Goal: Check status: Check status

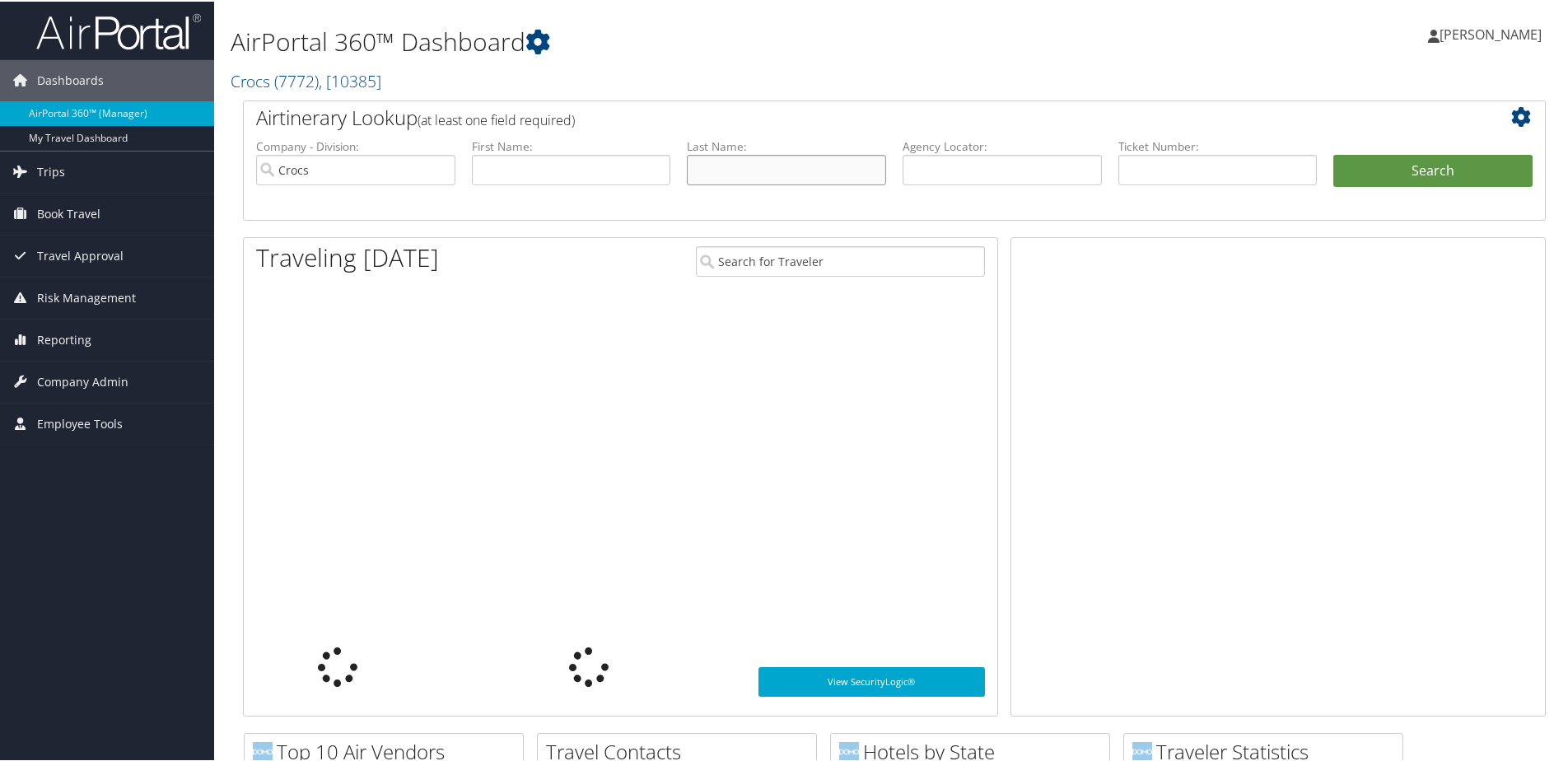
click at [780, 178] on input "text" at bounding box center [787, 168] width 200 height 31
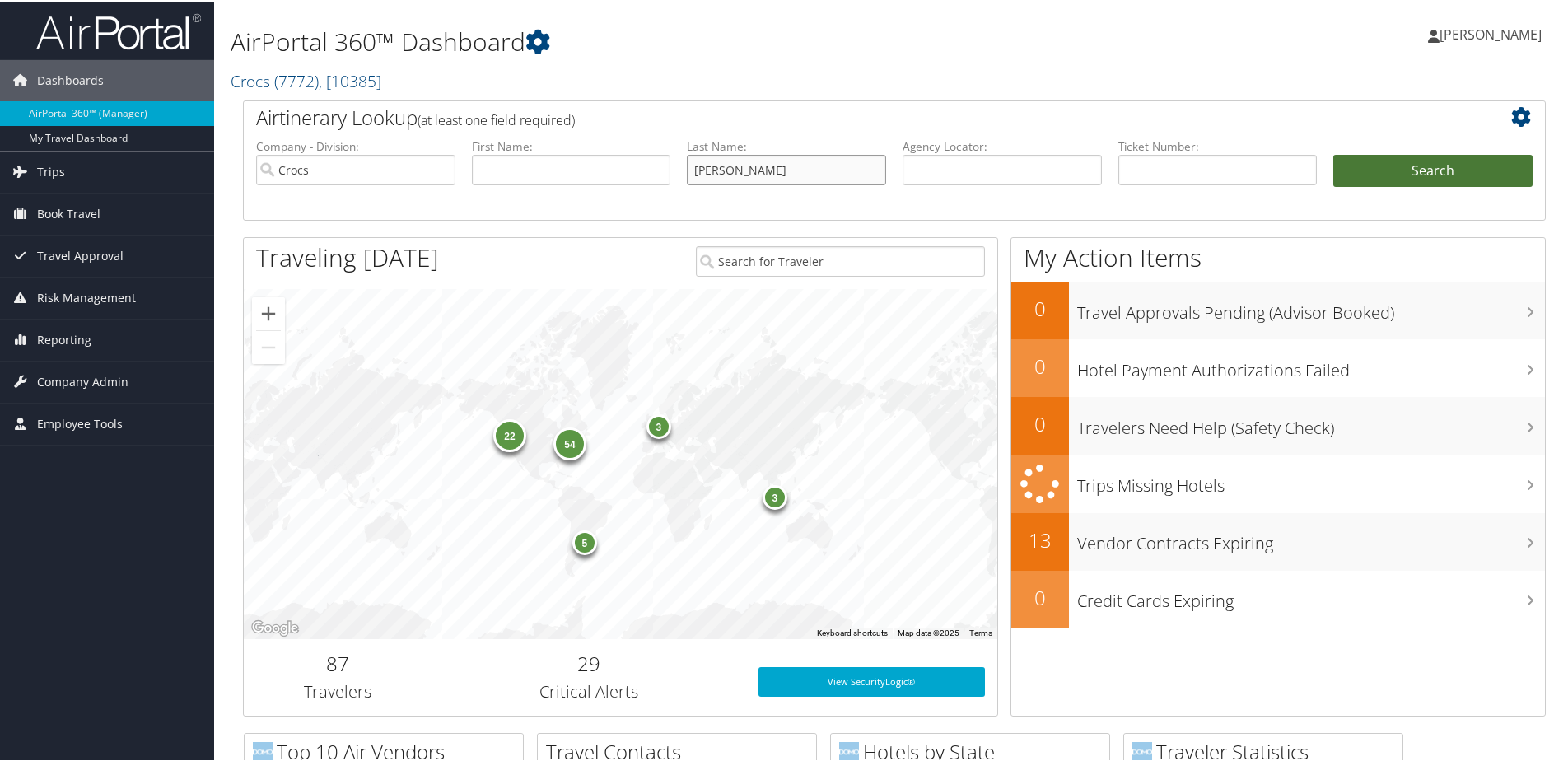
type input "gardner-wood"
drag, startPoint x: 1437, startPoint y: 172, endPoint x: 1454, endPoint y: 176, distance: 17.5
click at [1437, 171] on button "Search" at bounding box center [1433, 170] width 200 height 33
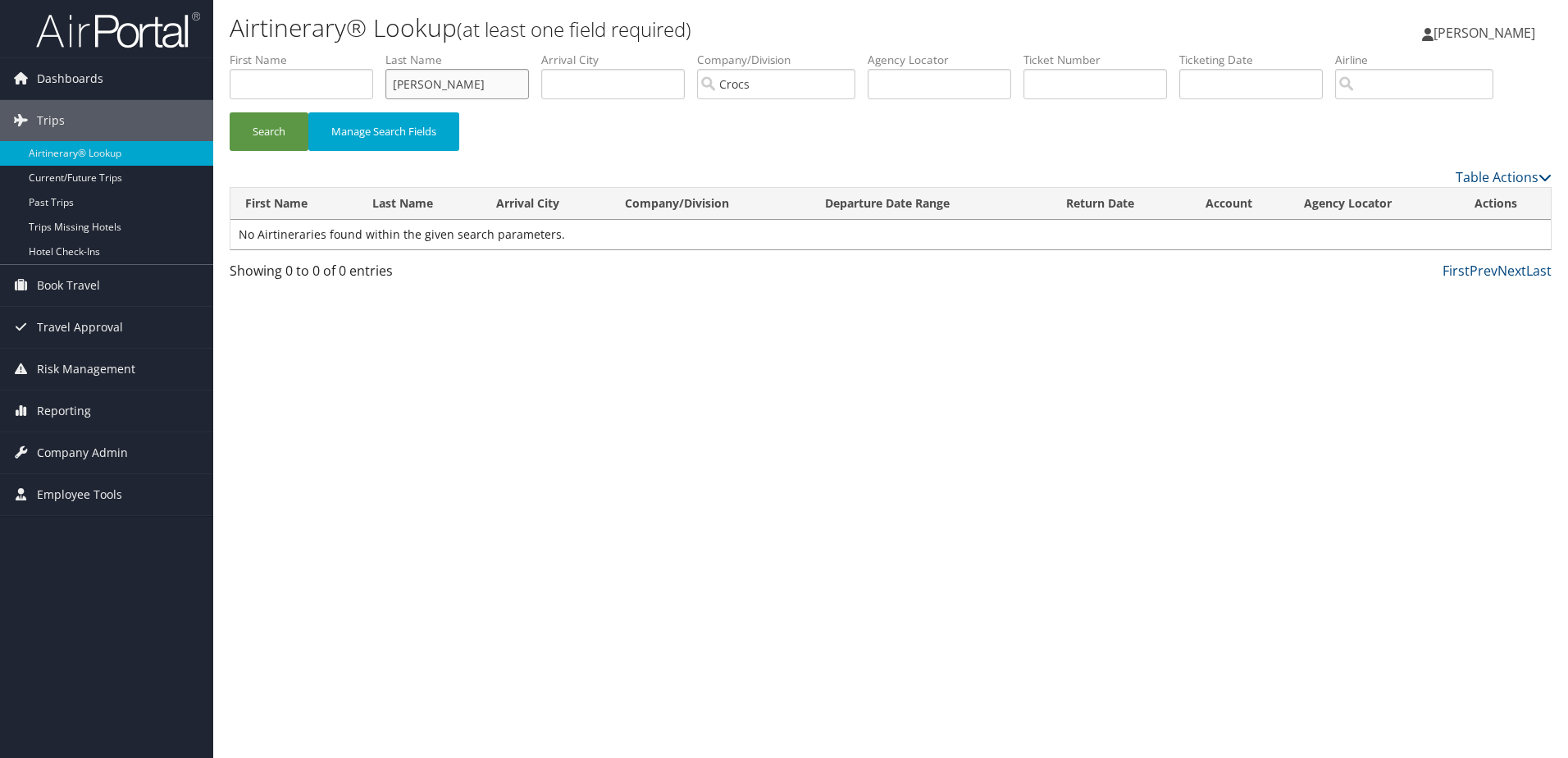
drag, startPoint x: 489, startPoint y: 89, endPoint x: 341, endPoint y: 105, distance: 148.9
click at [315, 52] on ul "First Name Last Name gardner-wood Departure City Arrival City Company/Division …" at bounding box center [890, 52] width 1322 height 0
click at [270, 70] on input "text" at bounding box center [301, 84] width 144 height 30
type input "katherine"
click at [230, 113] on button "Search" at bounding box center [269, 131] width 79 height 39
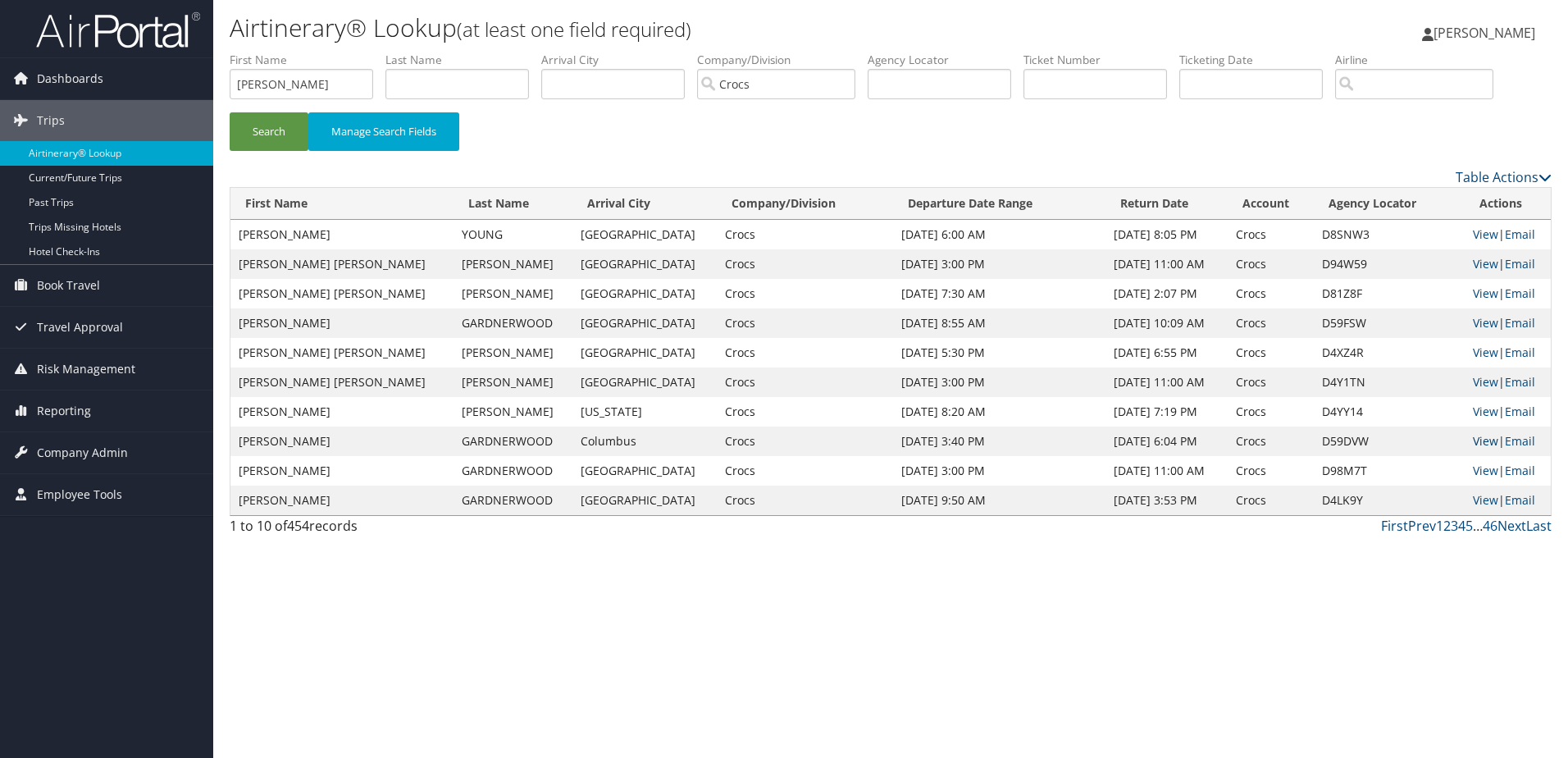
click at [1474, 441] on link "View" at bounding box center [1485, 440] width 25 height 16
drag, startPoint x: 275, startPoint y: 87, endPoint x: 13, endPoint y: 120, distance: 264.1
click at [19, 106] on div "Dashboards AirPortal 360™ (Manager) My Travel Dashboard Trips Airtinerary® Look…" at bounding box center [784, 379] width 1568 height 758
type input "Hampton"
click at [230, 113] on button "Search" at bounding box center [269, 131] width 79 height 39
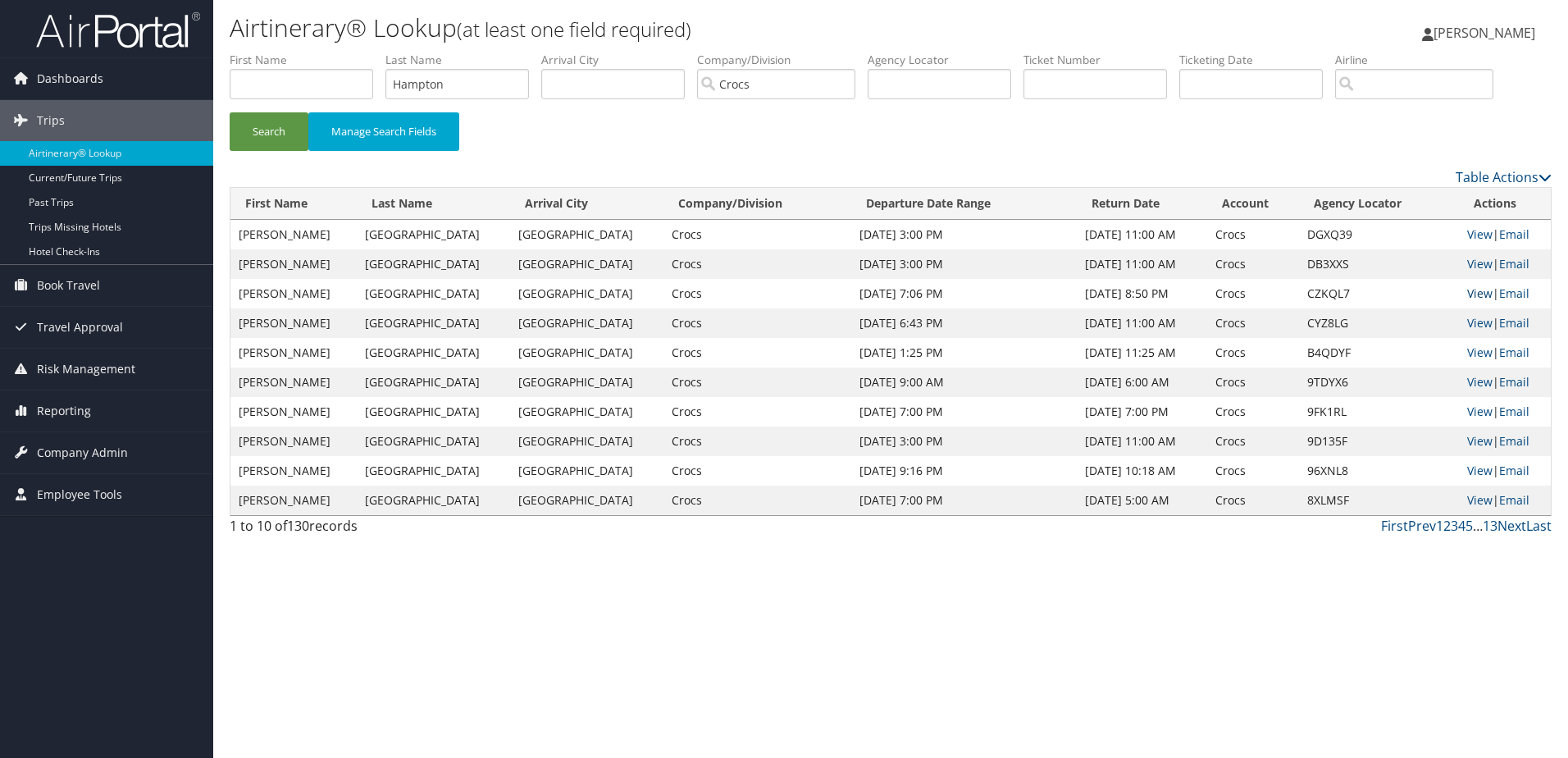
click at [1474, 293] on link "View" at bounding box center [1479, 292] width 25 height 16
click at [1475, 293] on link "View" at bounding box center [1479, 292] width 25 height 16
click at [1473, 295] on link "View" at bounding box center [1479, 292] width 25 height 16
click at [1476, 323] on link "View" at bounding box center [1479, 322] width 25 height 16
click at [1475, 262] on link "View" at bounding box center [1479, 264] width 25 height 16
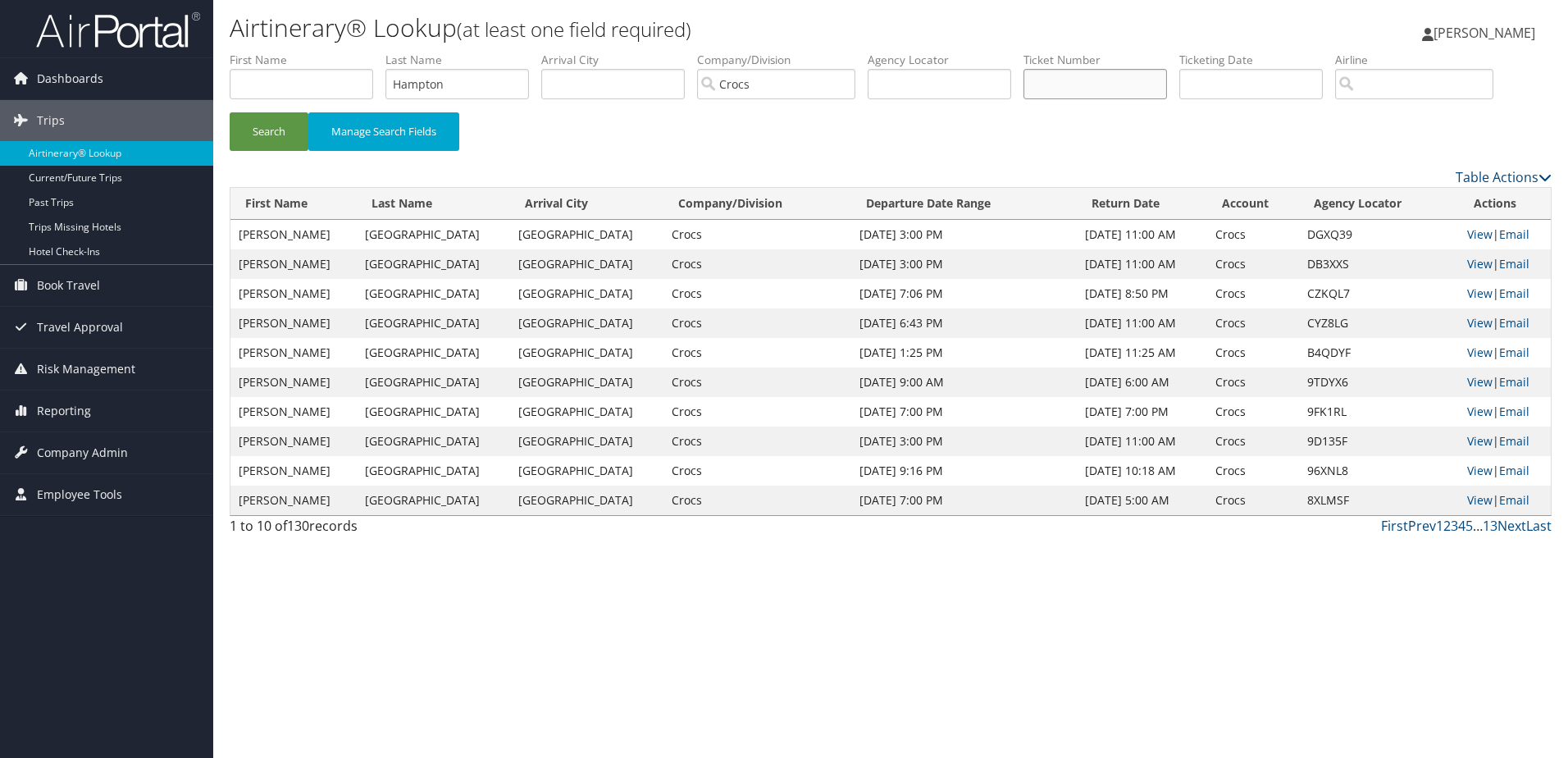
click at [1078, 82] on input "text" at bounding box center [1095, 84] width 144 height 30
paste input "0272113110655"
type input "0272113110655"
click at [269, 136] on button "Search" at bounding box center [269, 131] width 79 height 39
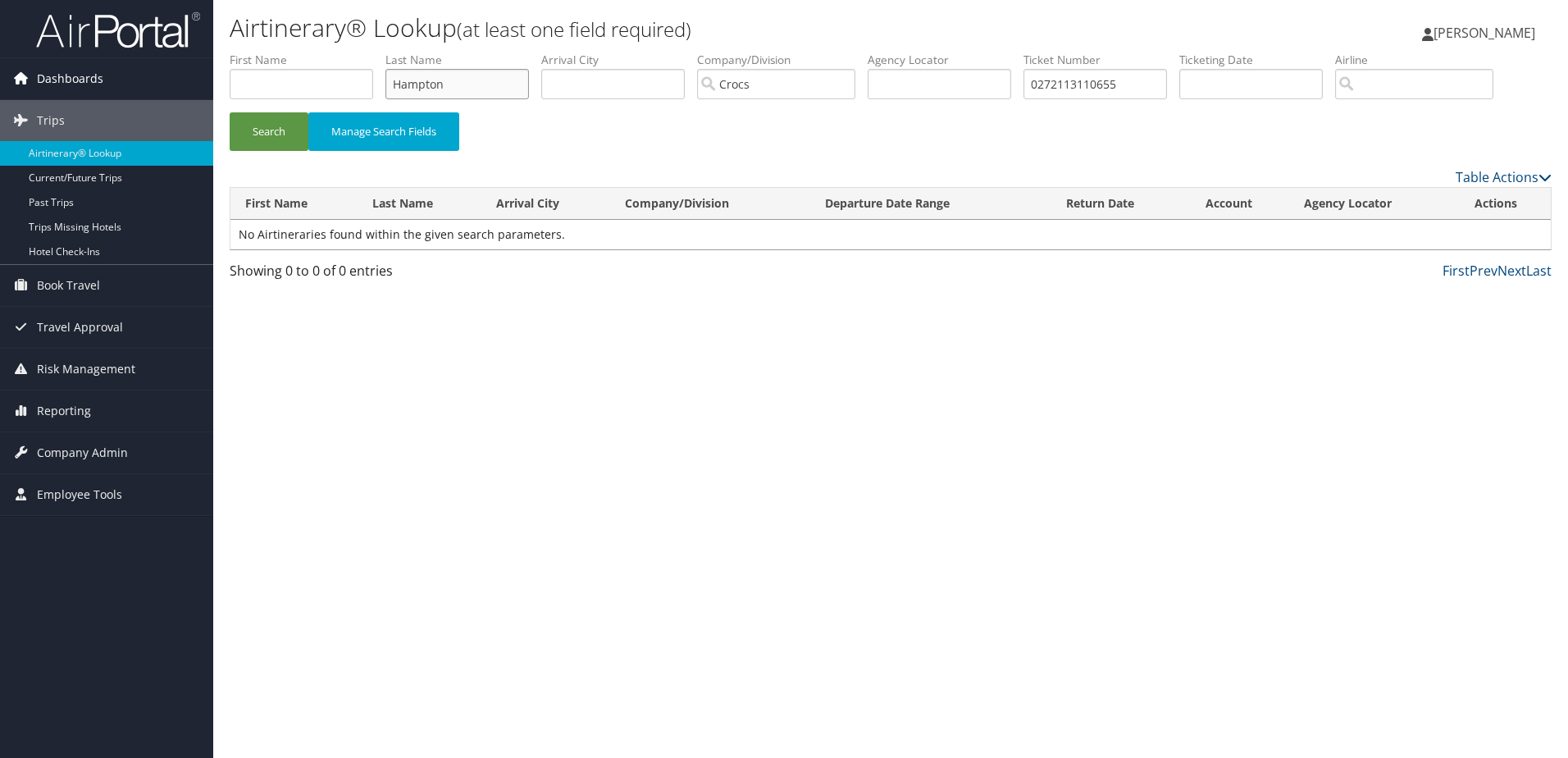
drag, startPoint x: 188, startPoint y: 74, endPoint x: 145, endPoint y: 89, distance: 45.5
click at [140, 86] on div "Dashboards AirPortal 360™ (Manager) My Travel Dashboard Trips Airtinerary® Look…" at bounding box center [784, 379] width 1568 height 758
click at [266, 125] on button "Search" at bounding box center [269, 131] width 79 height 39
click at [1046, 85] on input "0272113110655" at bounding box center [1095, 84] width 144 height 30
click at [230, 113] on button "Search" at bounding box center [269, 131] width 79 height 39
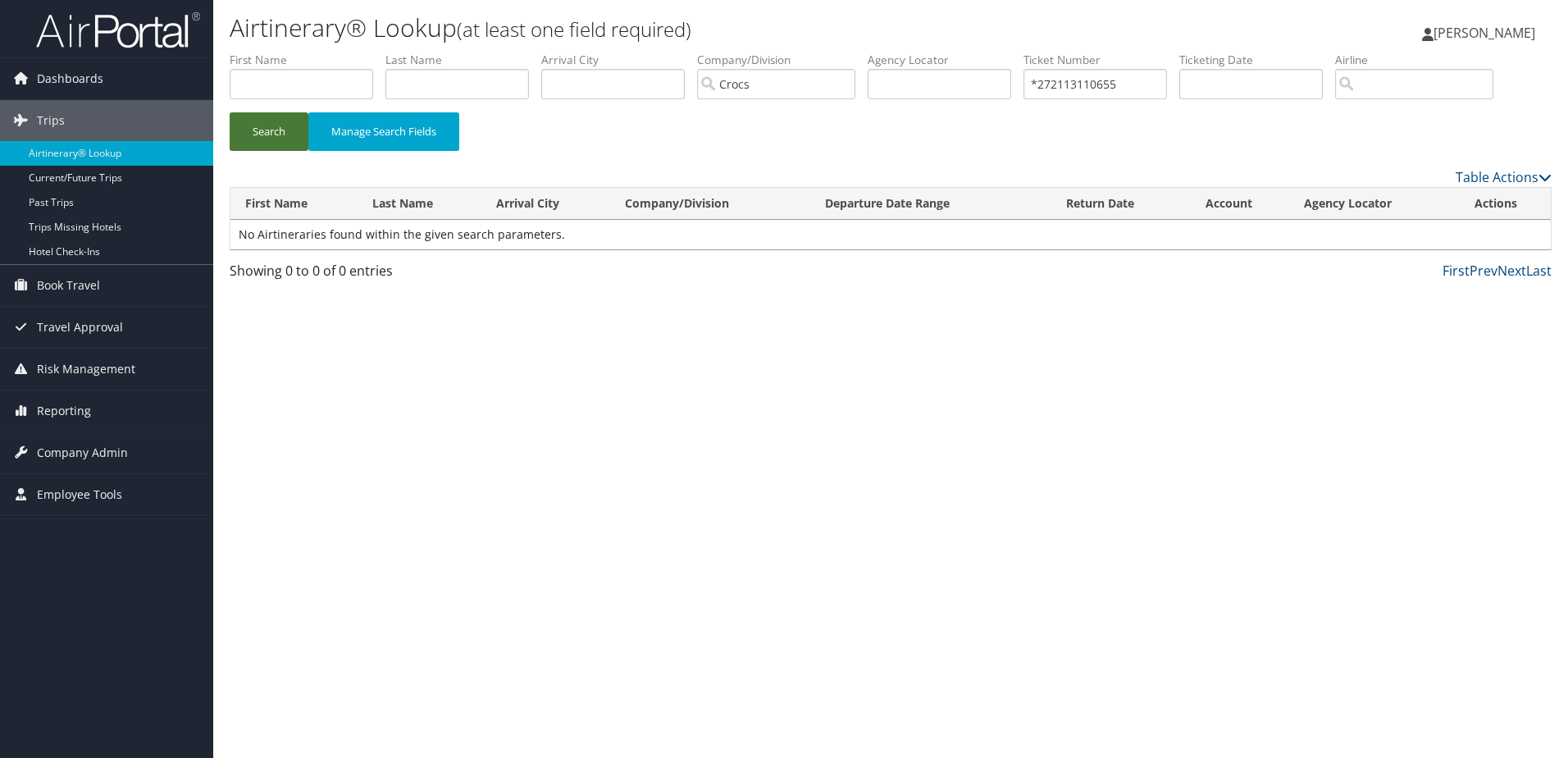
click at [274, 131] on button "Search" at bounding box center [269, 131] width 79 height 39
drag, startPoint x: 1046, startPoint y: 85, endPoint x: 1071, endPoint y: 150, distance: 69.6
click at [1050, 90] on input "*272113110655" at bounding box center [1095, 84] width 144 height 30
click at [230, 113] on button "Search" at bounding box center [269, 131] width 79 height 39
type input "272113110655"
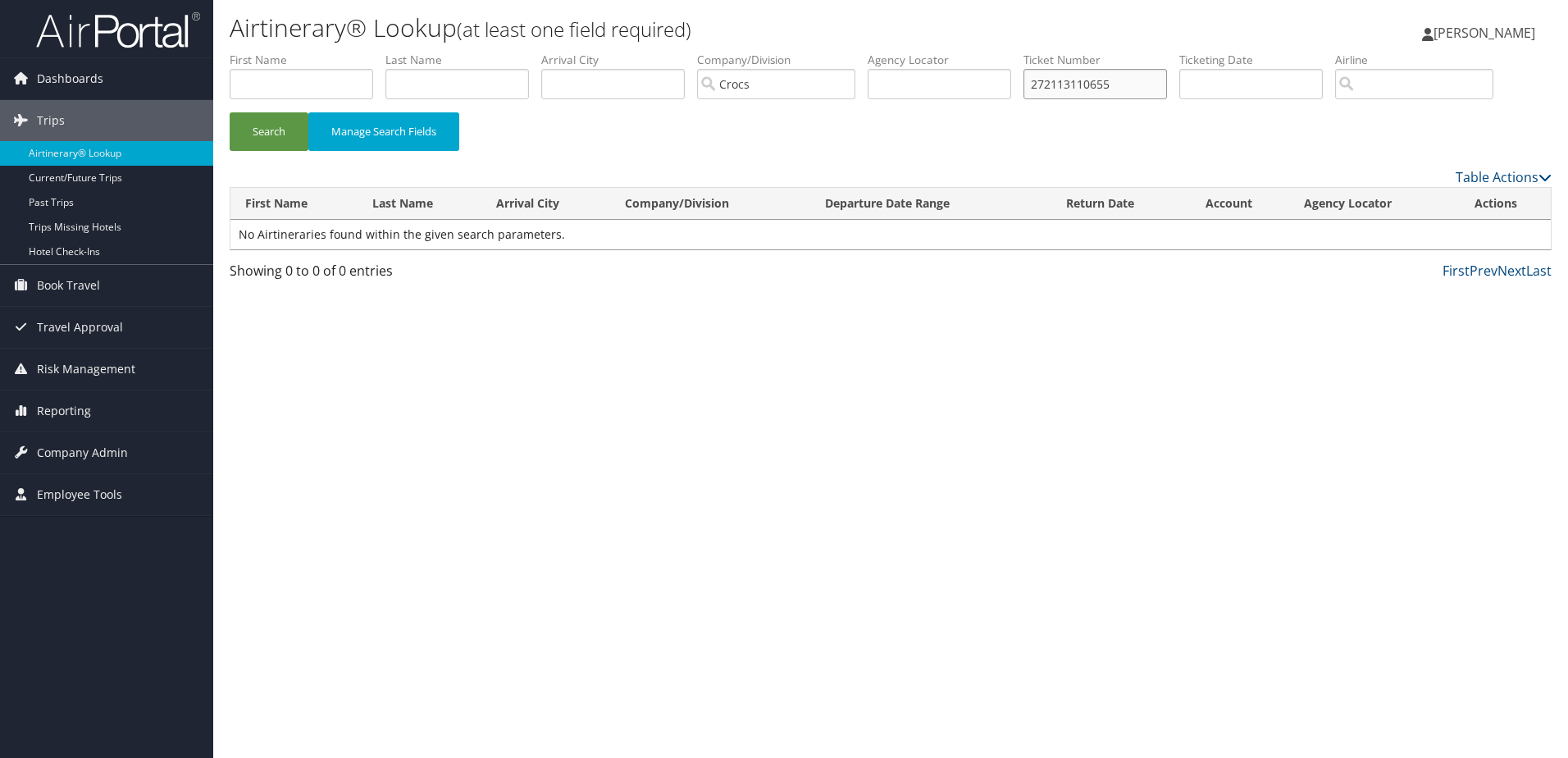
drag, startPoint x: 927, startPoint y: 72, endPoint x: 766, endPoint y: 78, distance: 161.1
click at [766, 52] on ul "First Name Last Name Departure City Arrival City Company/Division Crocs Airport…" at bounding box center [890, 52] width 1322 height 0
drag, startPoint x: 446, startPoint y: 84, endPoint x: 435, endPoint y: 111, distance: 29.2
click at [445, 84] on input "text" at bounding box center [457, 84] width 144 height 30
type input "hampton"
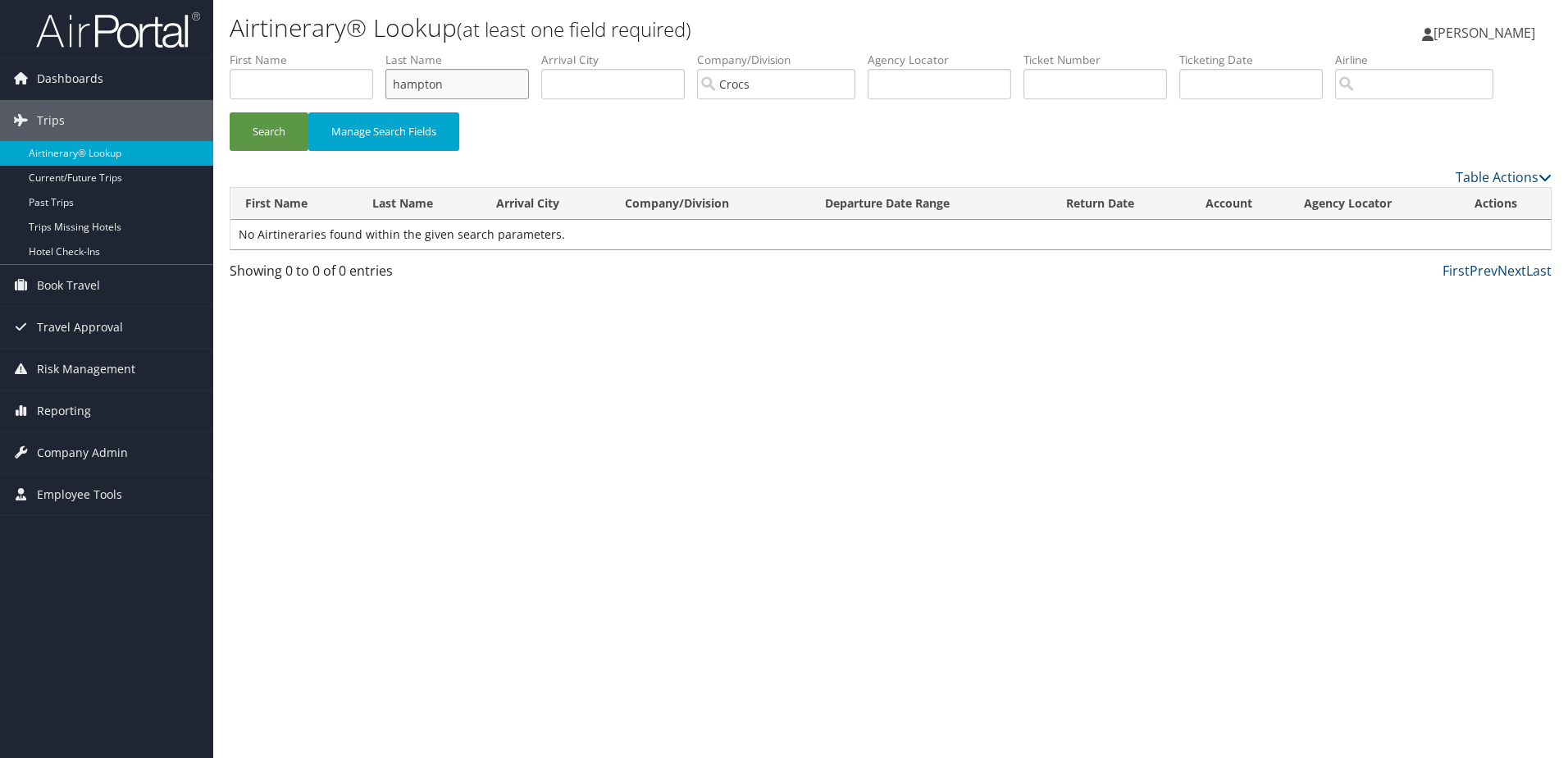
click at [230, 113] on button "Search" at bounding box center [269, 131] width 79 height 39
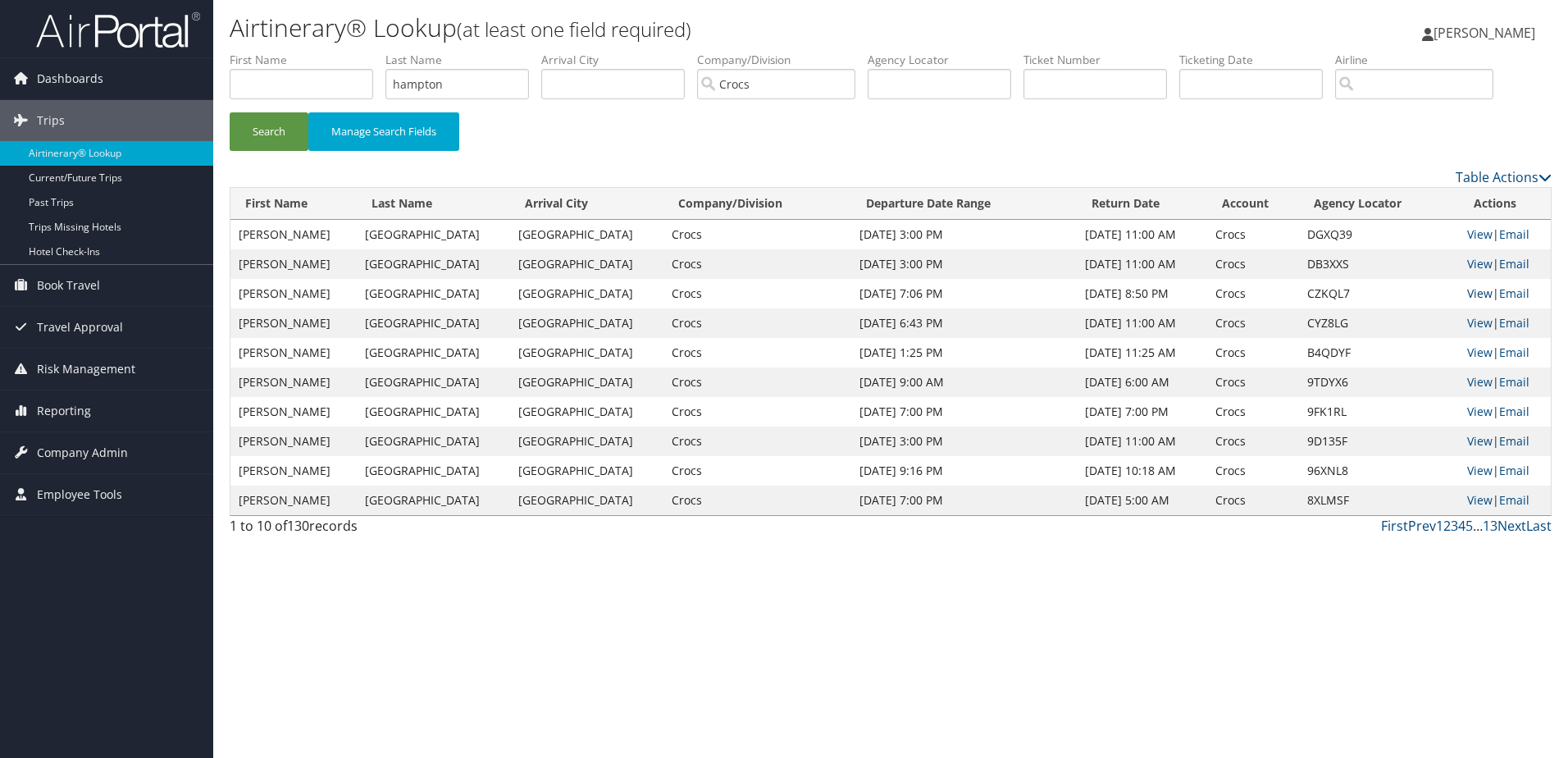
click at [1474, 293] on link "View" at bounding box center [1479, 292] width 25 height 16
click at [1465, 225] on td "View | Email" at bounding box center [1505, 235] width 92 height 30
click at [1477, 236] on link "View" at bounding box center [1479, 234] width 25 height 16
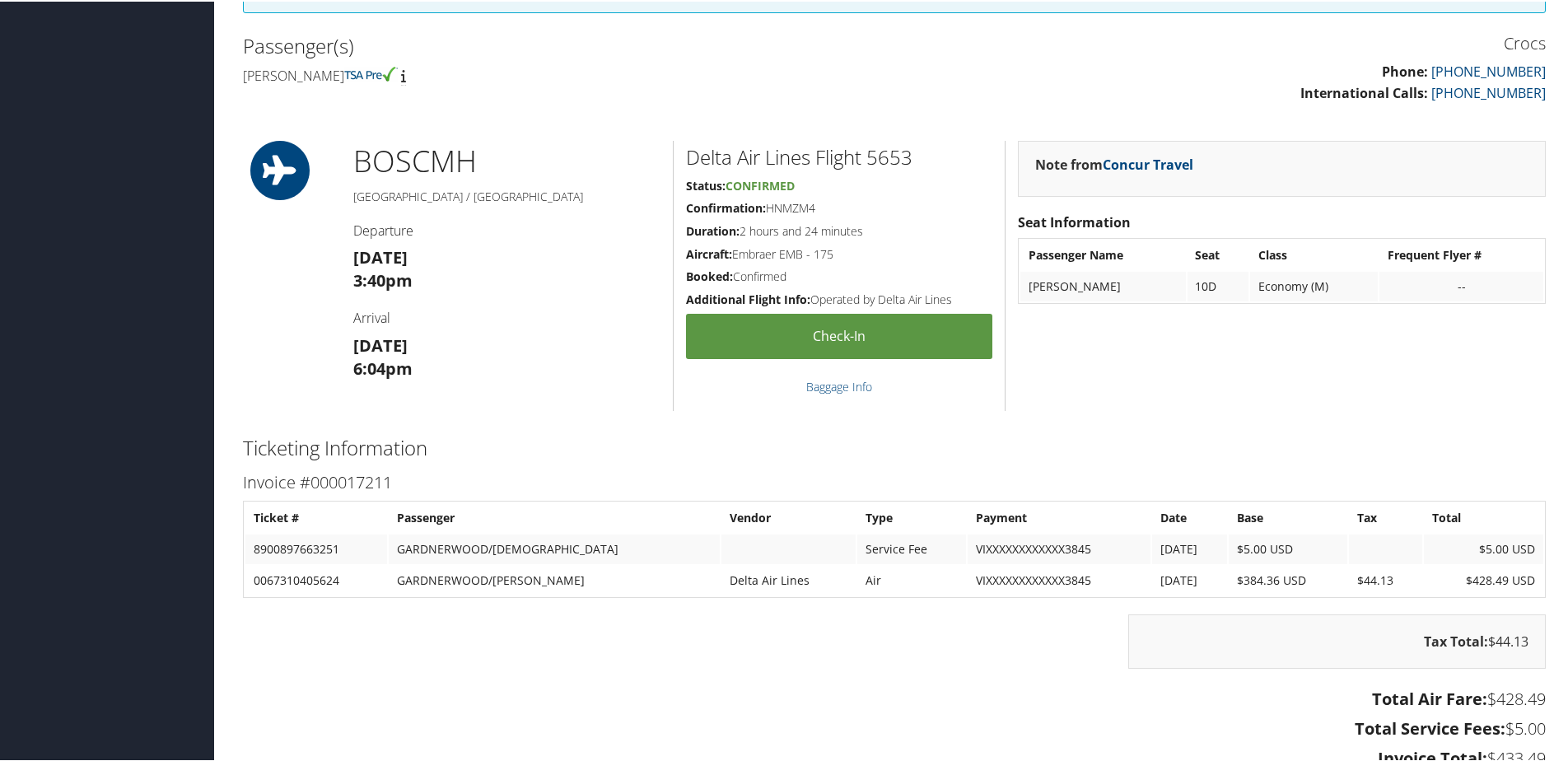
scroll to position [494, 0]
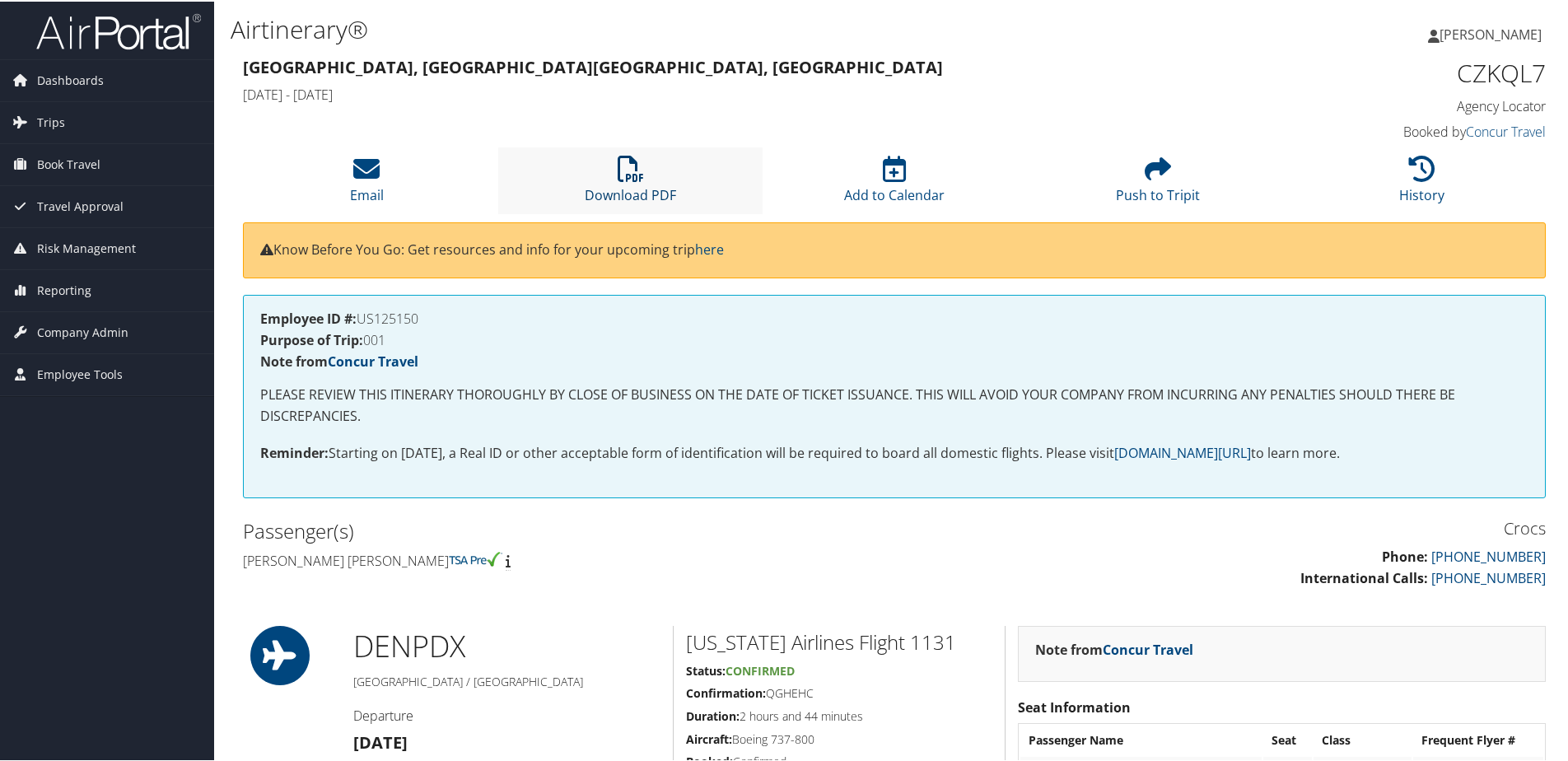
click at [633, 171] on icon at bounding box center [631, 167] width 26 height 26
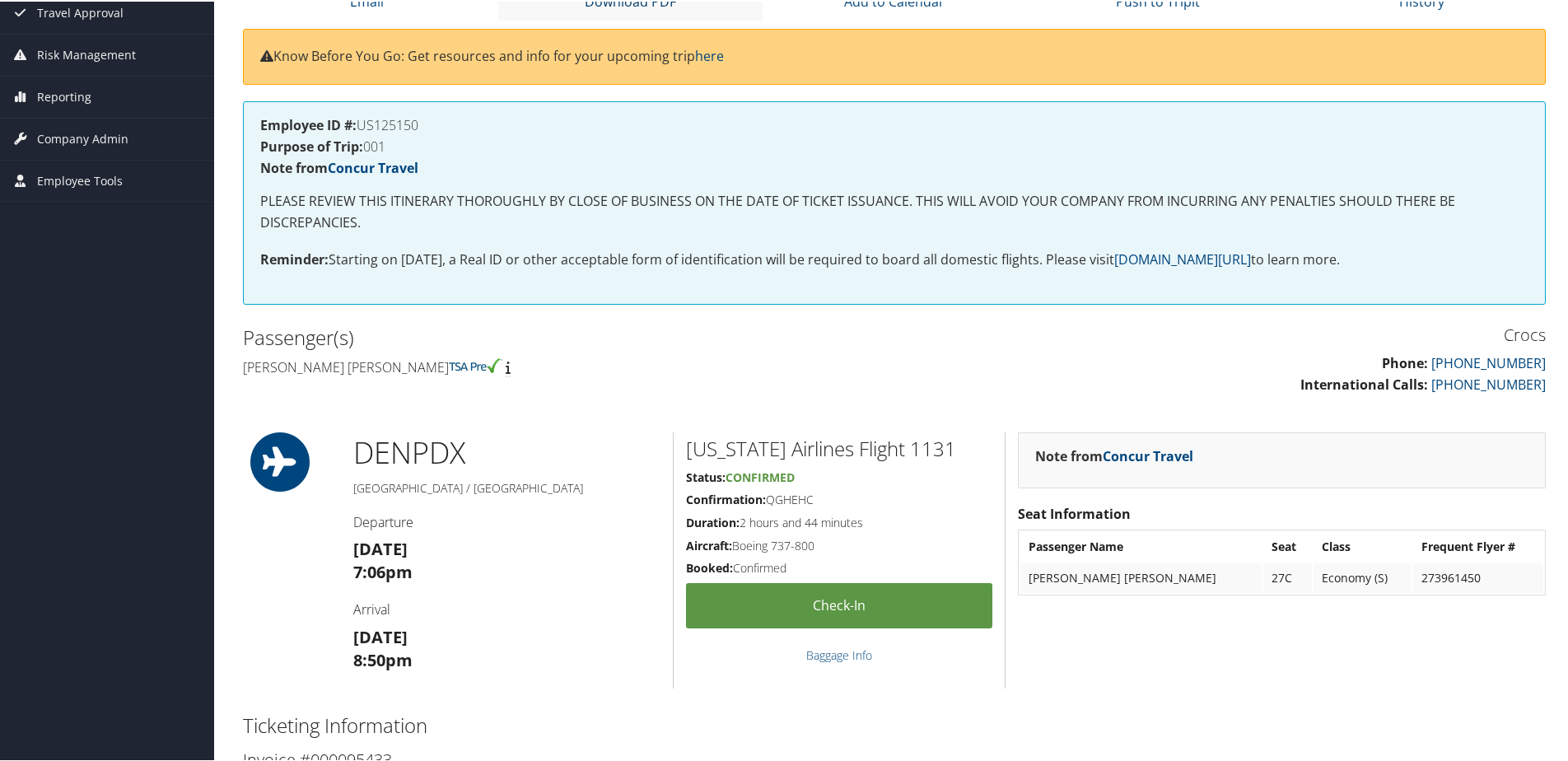
scroll to position [82, 0]
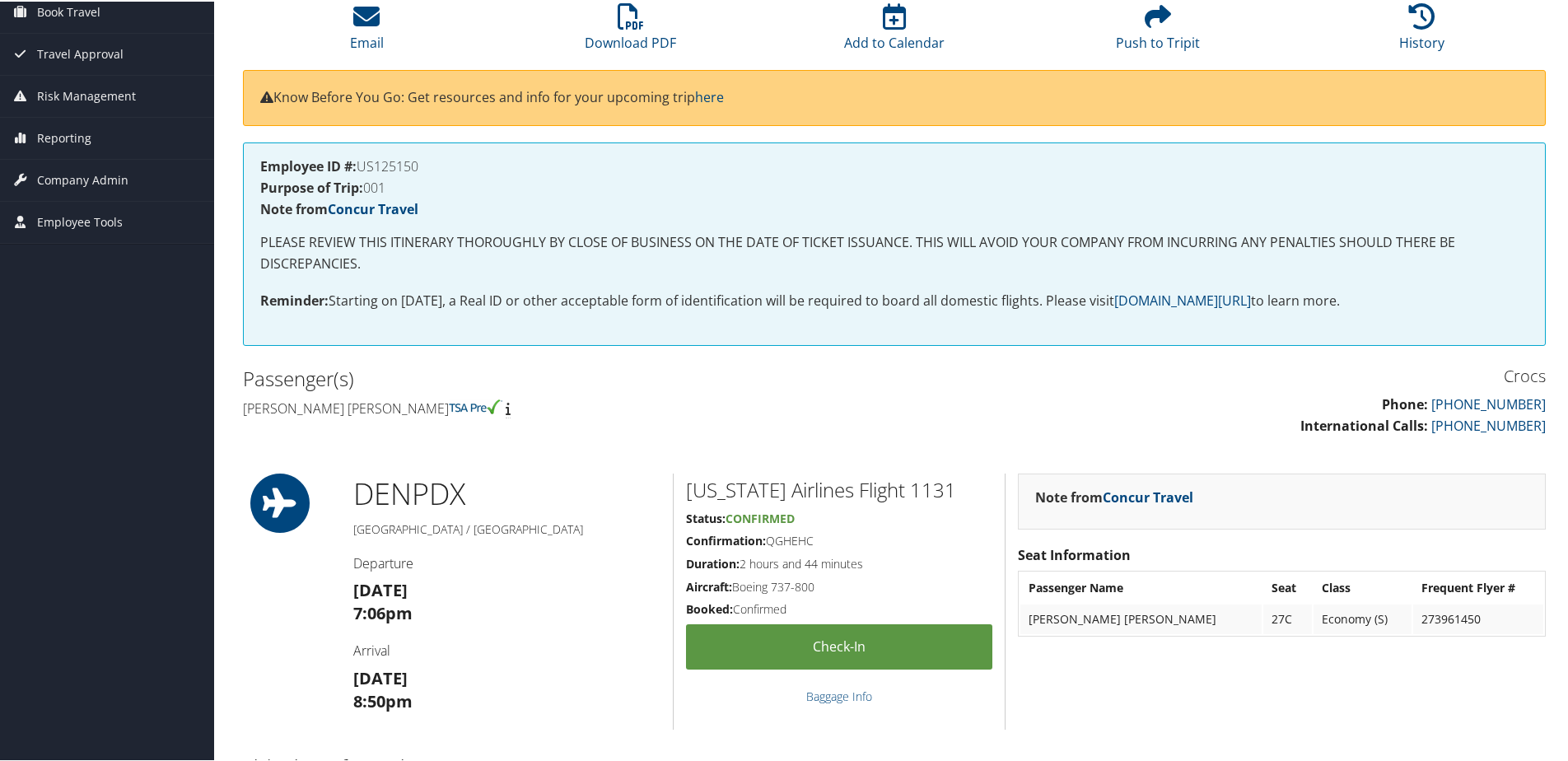
scroll to position [54, 0]
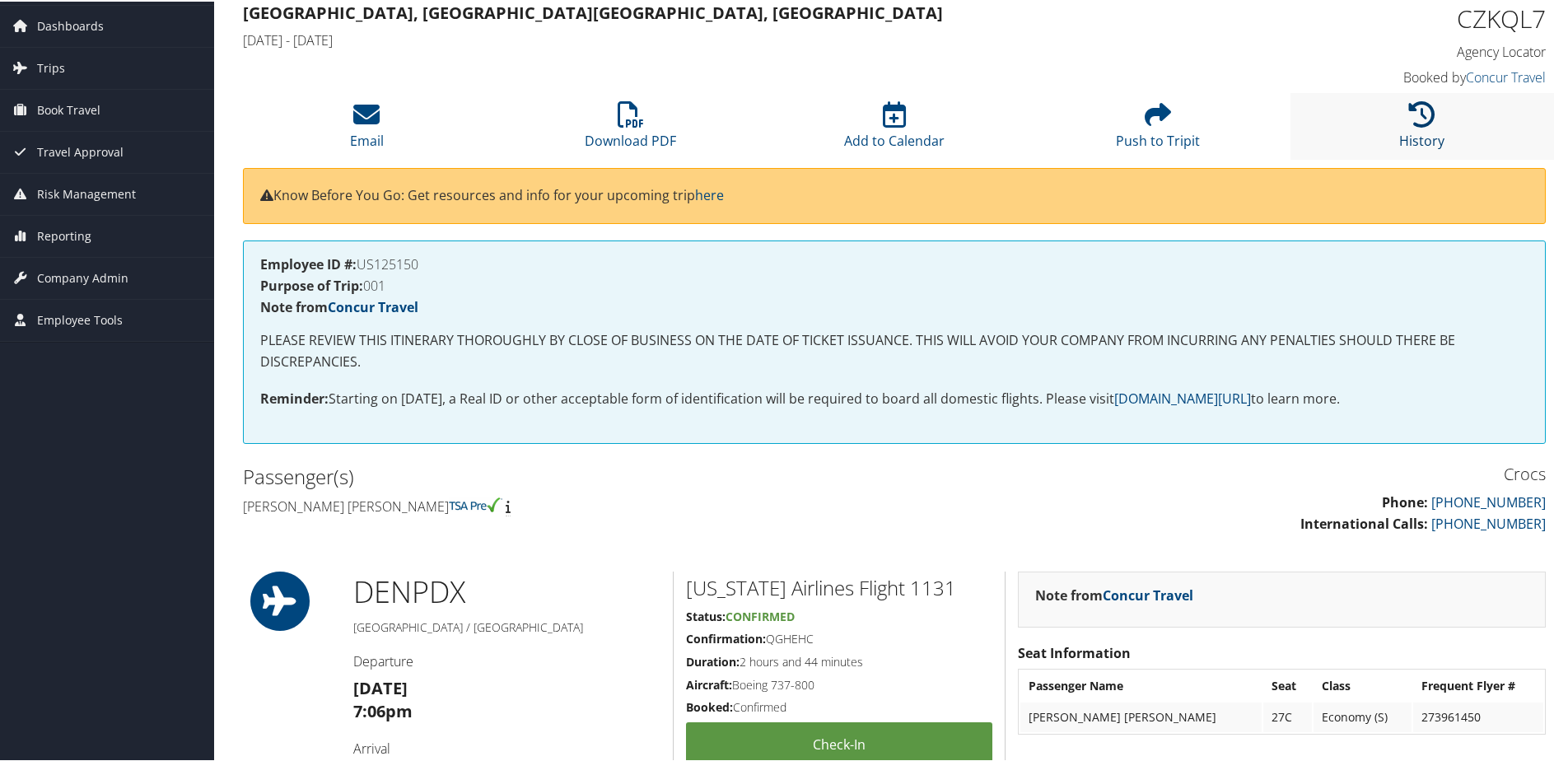
click at [1423, 119] on icon at bounding box center [1422, 113] width 26 height 26
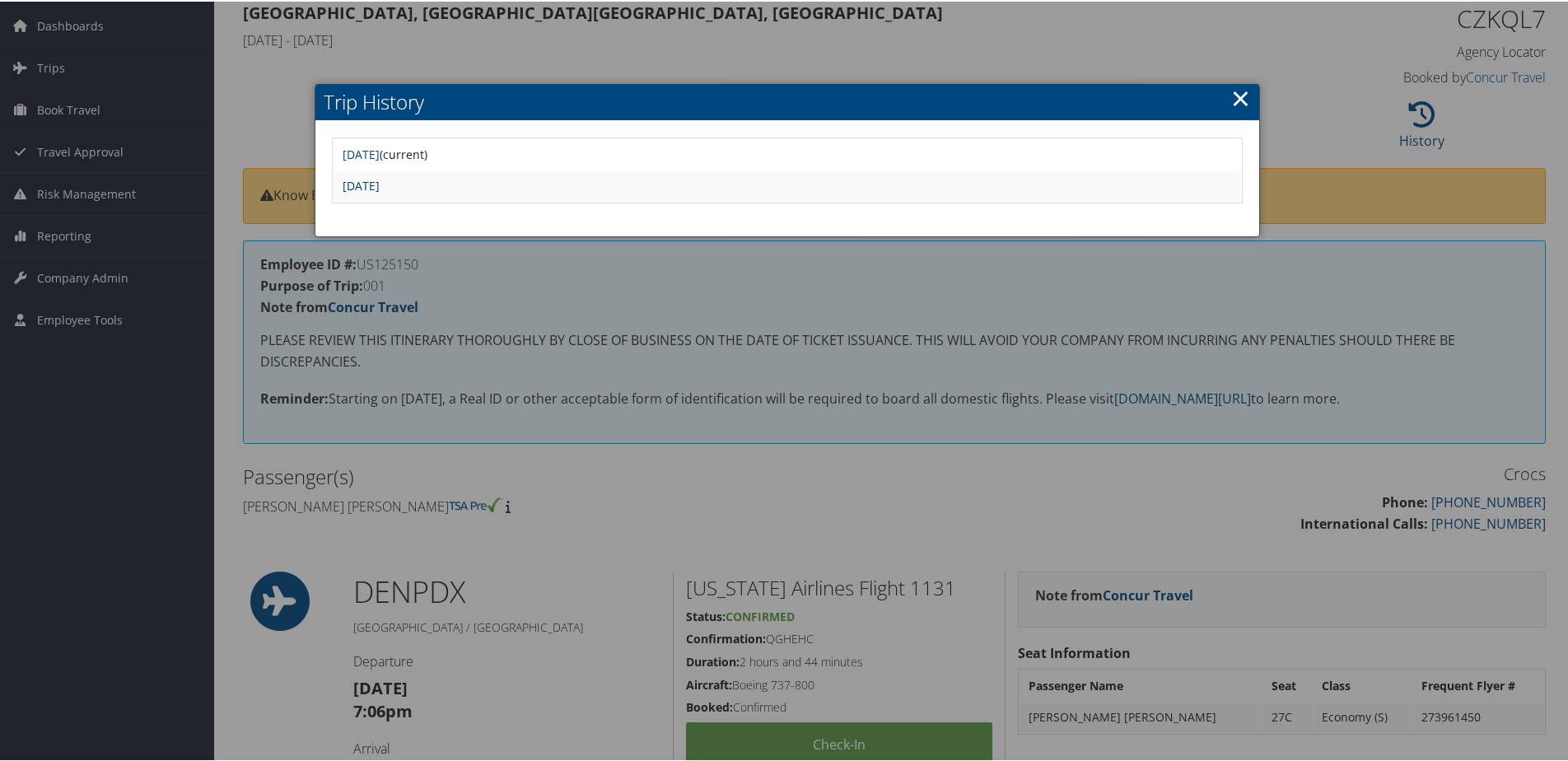
click at [379, 185] on link "Thu Jul 31 12:19:35 MDT 2025" at bounding box center [360, 184] width 37 height 16
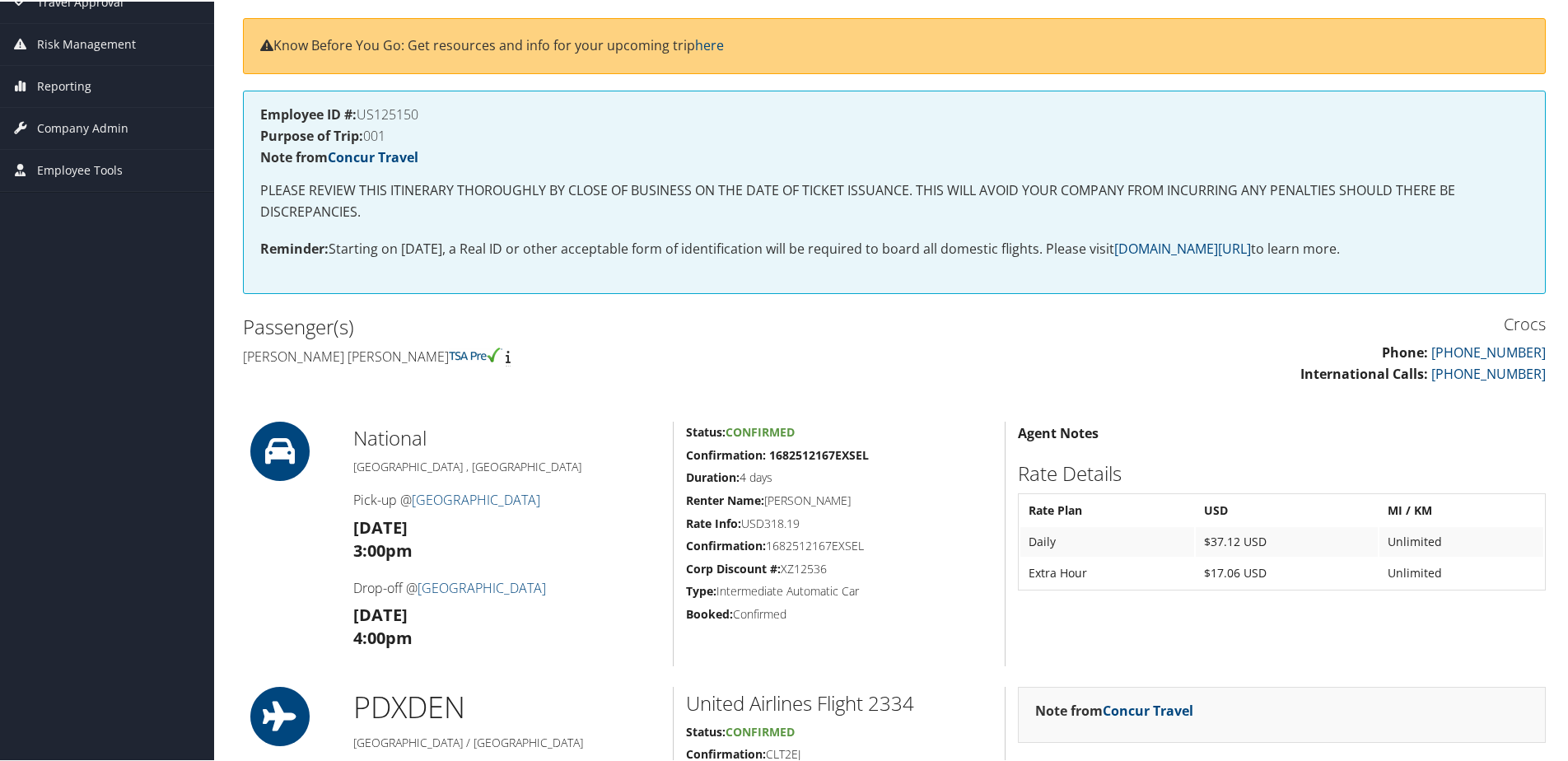
scroll to position [165, 0]
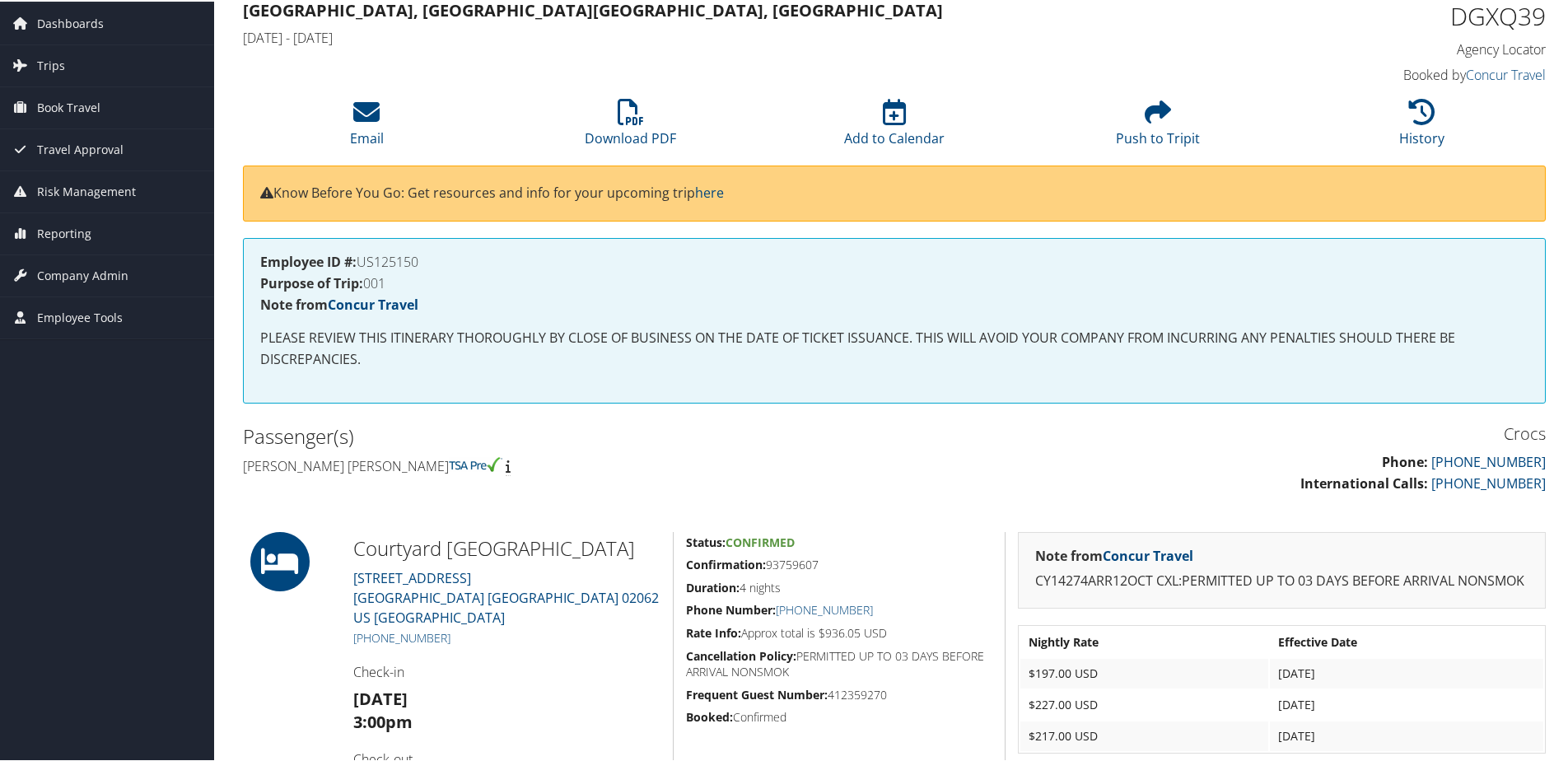
scroll to position [316, 0]
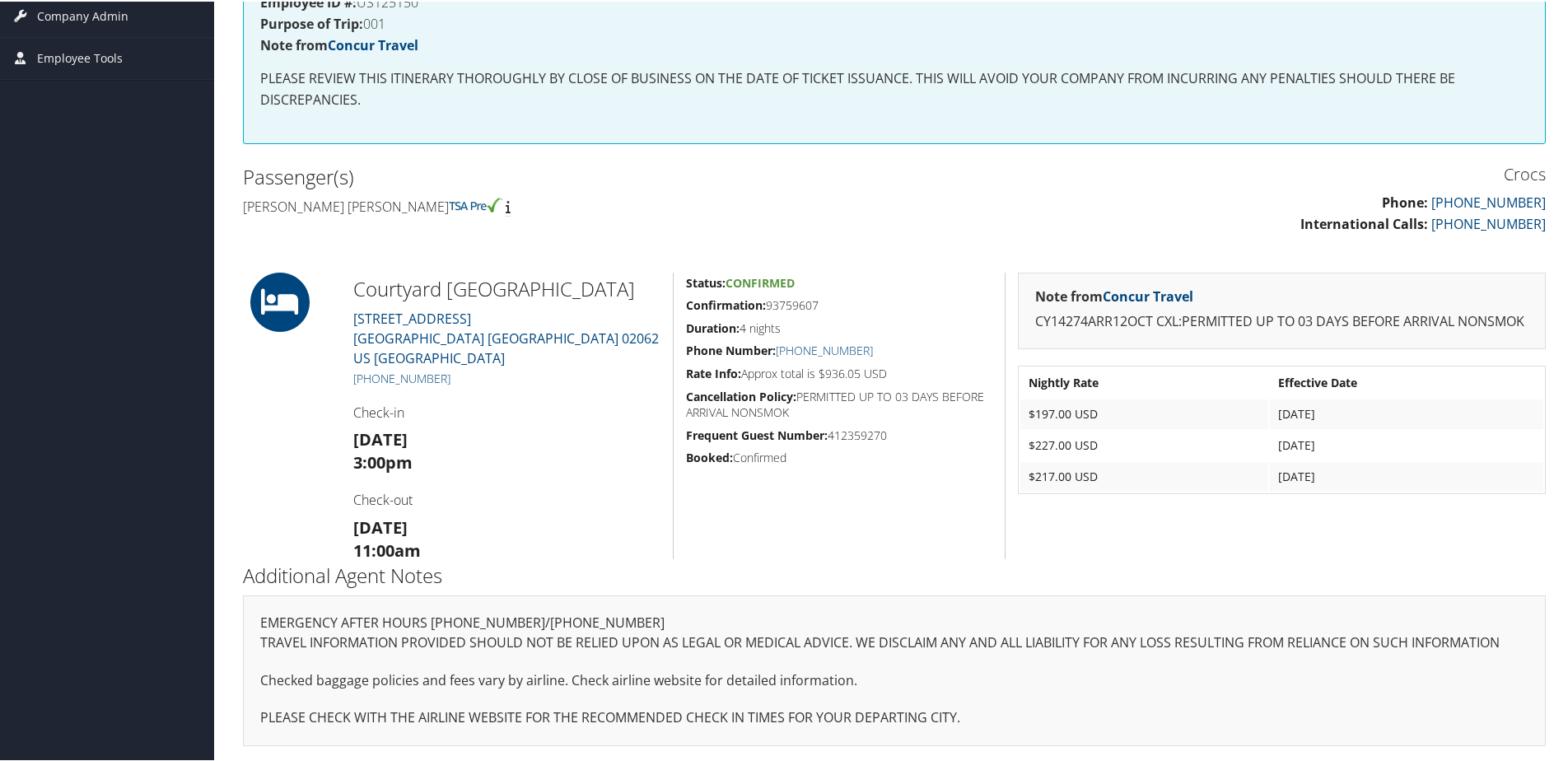
drag, startPoint x: 646, startPoint y: 280, endPoint x: 351, endPoint y: 278, distance: 295.0
click at [351, 279] on div "Courtyard [GEOGRAPHIC_DATA][STREET_ADDRESS][GEOGRAPHIC_DATA] [PHONE_NUMBER] Che…" at bounding box center [506, 413] width 332 height 286
copy h2 "Courtyard [GEOGRAPHIC_DATA]"
